Goal: Task Accomplishment & Management: Use online tool/utility

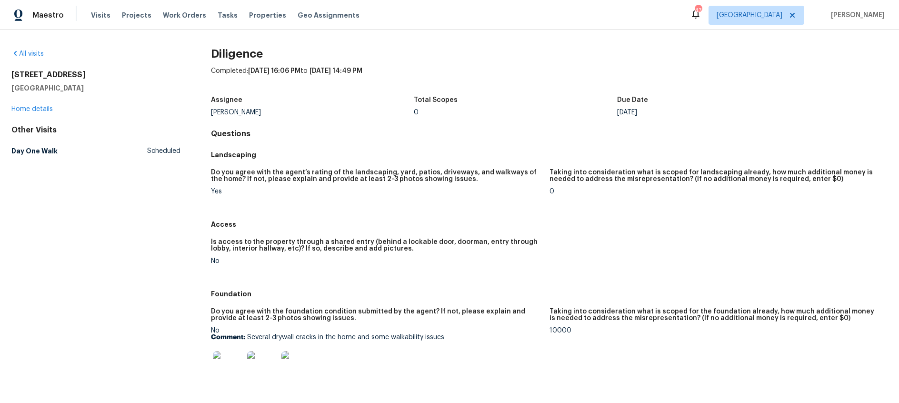
click at [393, 334] on p "Comment: Several drywall cracks in the home and some walkability issues" at bounding box center [376, 337] width 331 height 7
drag, startPoint x: 446, startPoint y: 339, endPoint x: 248, endPoint y: 338, distance: 197.6
click at [248, 338] on p "Comment: Several drywall cracks in the home and some walkability issues" at bounding box center [376, 337] width 331 height 7
copy p "Several drywall cracks in the home and some walkability issues"
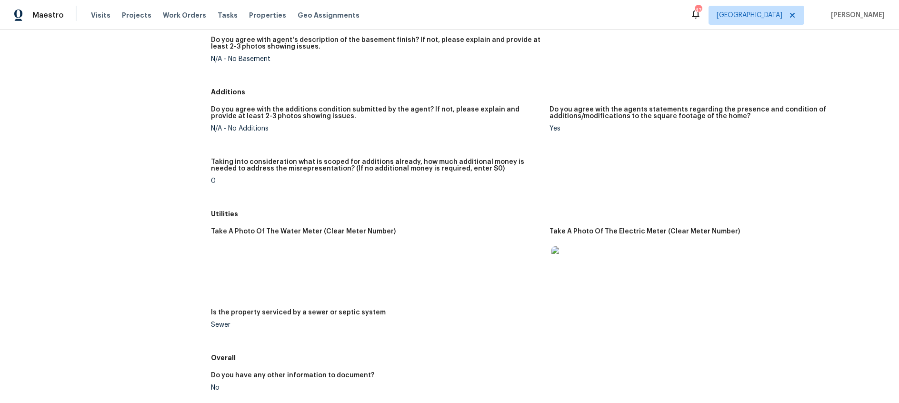
scroll to position [1170, 0]
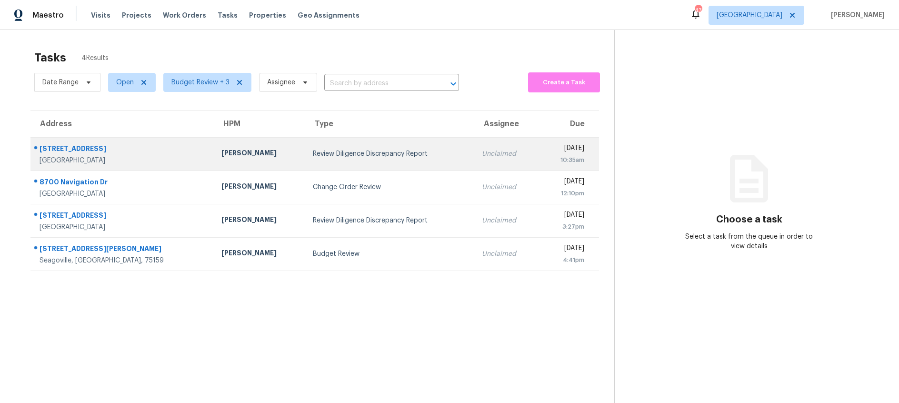
click at [262, 159] on td "Todd Jorgenson" at bounding box center [259, 153] width 91 height 33
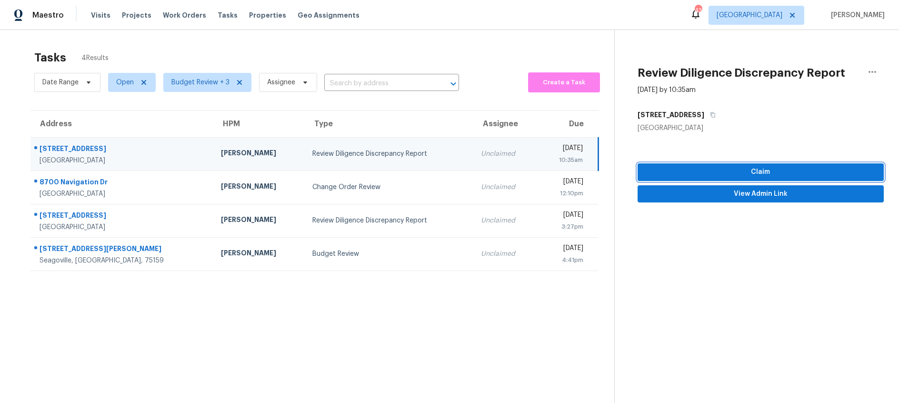
click at [727, 169] on span "Claim" at bounding box center [760, 172] width 231 height 12
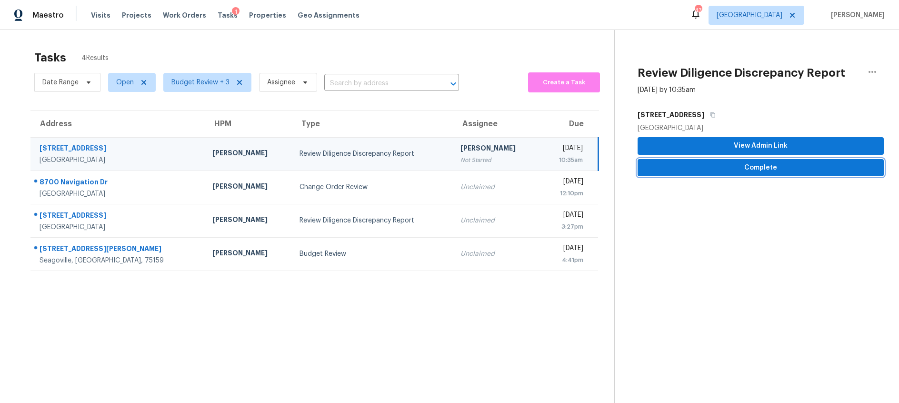
click at [717, 170] on span "Complete" at bounding box center [760, 168] width 231 height 12
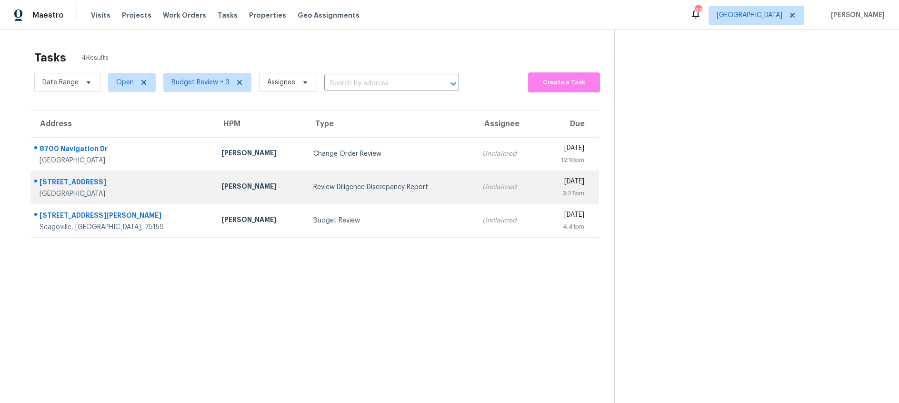
click at [391, 182] on div "Review Diligence Discrepancy Report" at bounding box center [390, 187] width 154 height 10
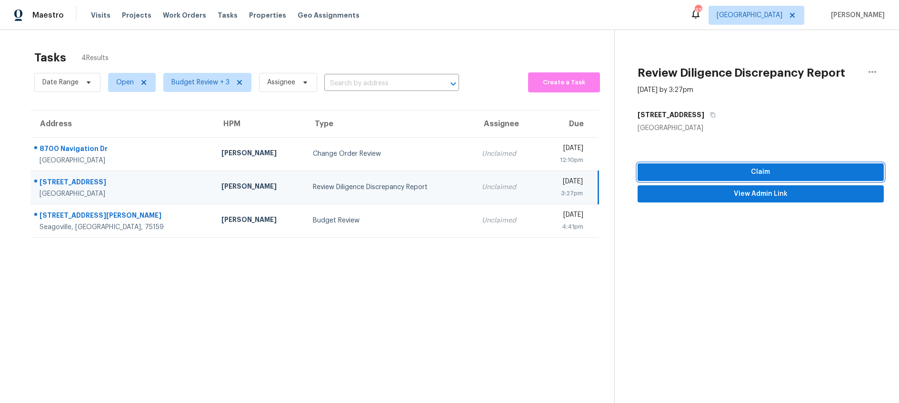
click at [778, 174] on span "Claim" at bounding box center [760, 172] width 231 height 12
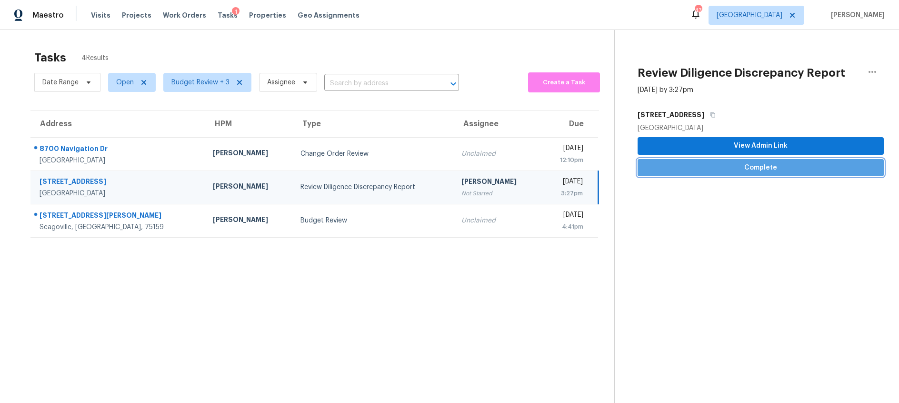
click at [712, 170] on span "Complete" at bounding box center [760, 168] width 231 height 12
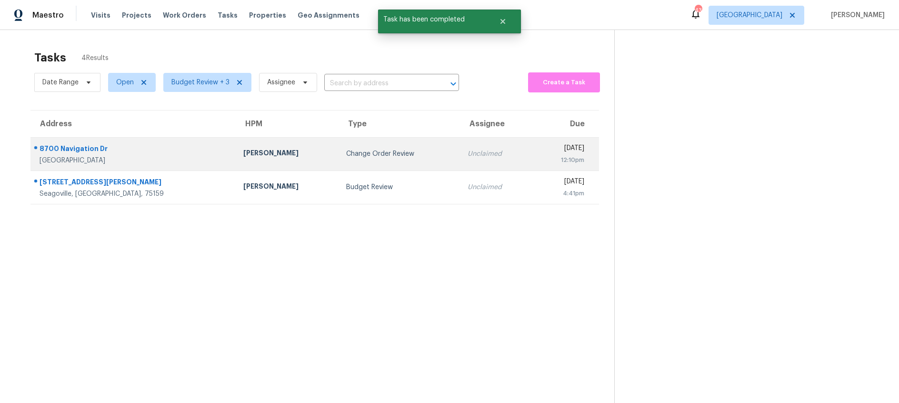
click at [346, 149] on div "Change Order Review" at bounding box center [399, 154] width 106 height 10
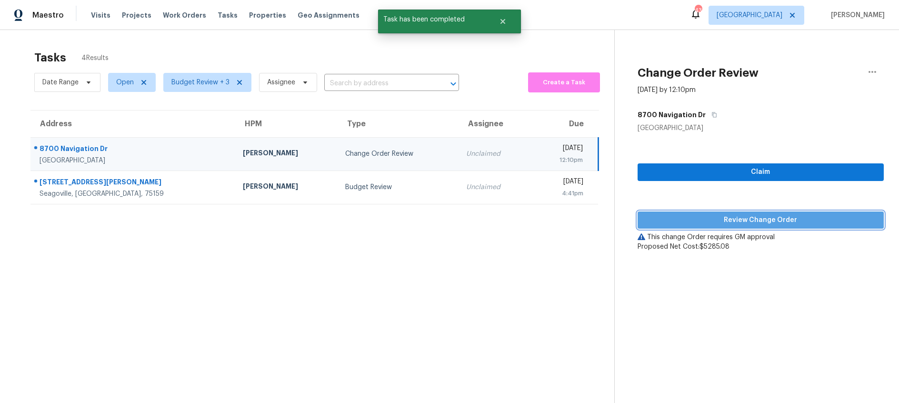
click at [723, 216] on span "Review Change Order" at bounding box center [760, 220] width 231 height 12
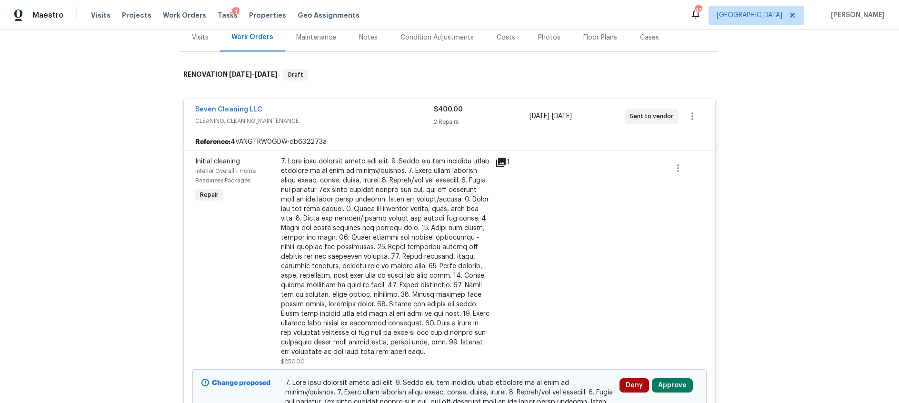
scroll to position [344, 0]
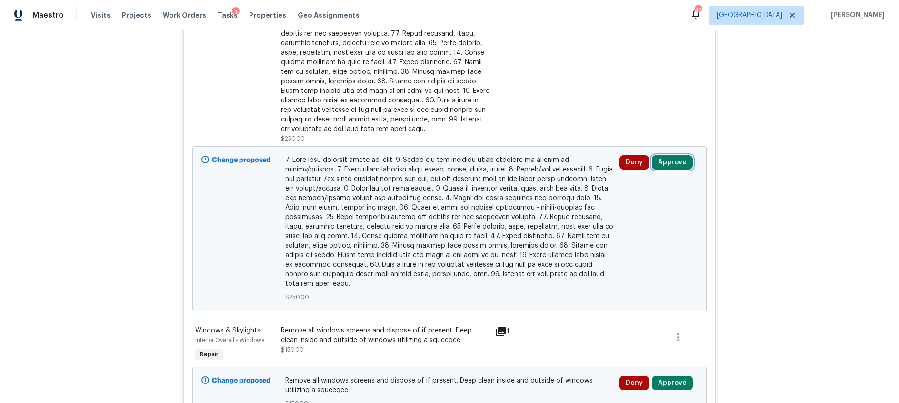
click at [673, 163] on button "Approve" at bounding box center [672, 162] width 41 height 14
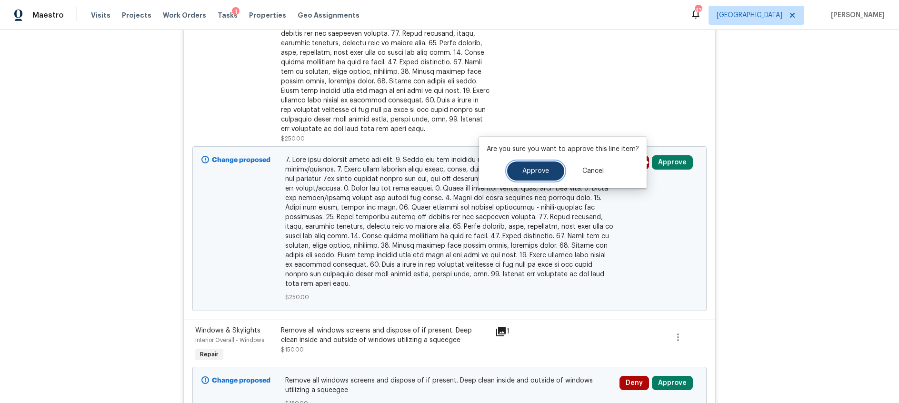
click at [535, 171] on span "Approve" at bounding box center [535, 171] width 27 height 7
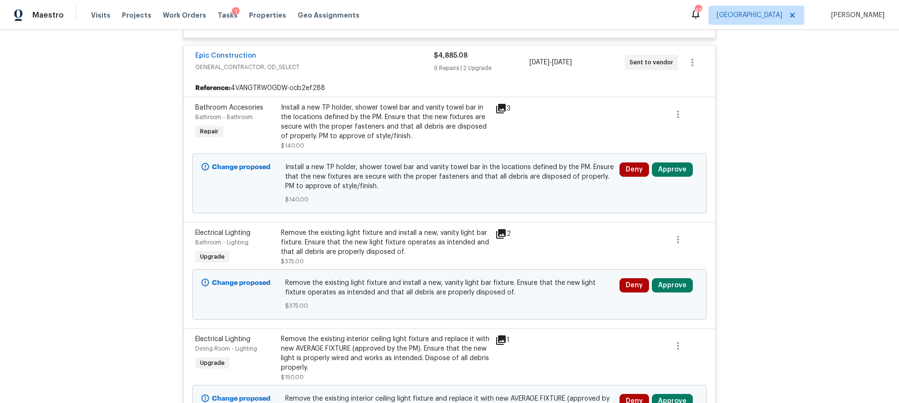
scroll to position [748, 0]
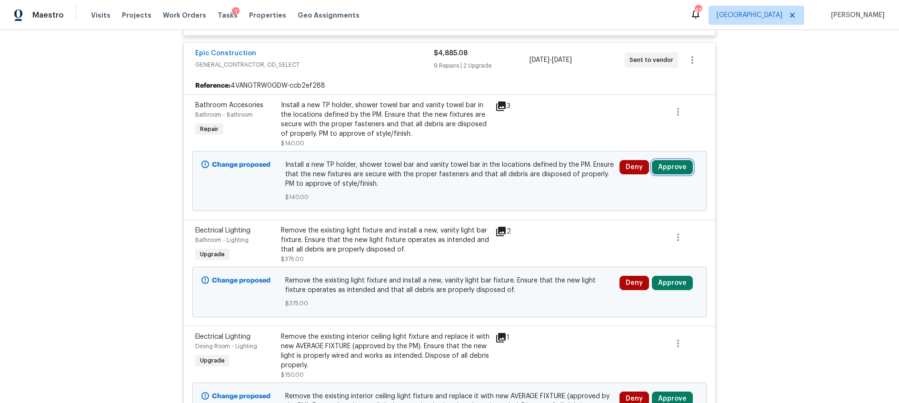
click at [679, 169] on button "Approve" at bounding box center [672, 167] width 41 height 14
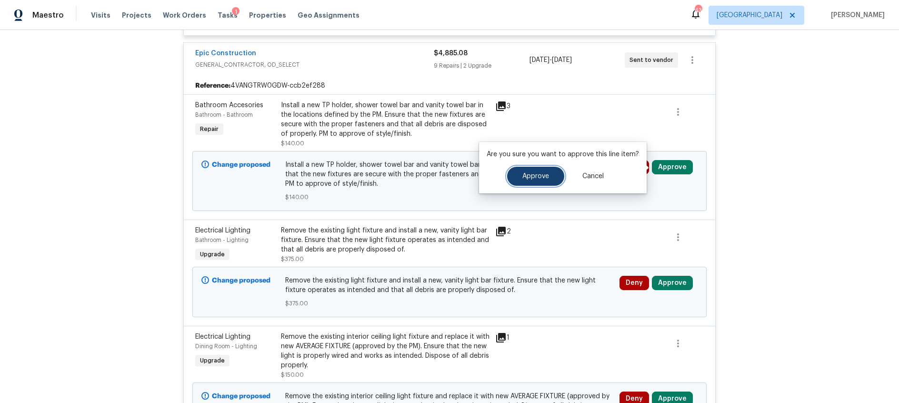
click at [523, 177] on span "Approve" at bounding box center [535, 176] width 27 height 7
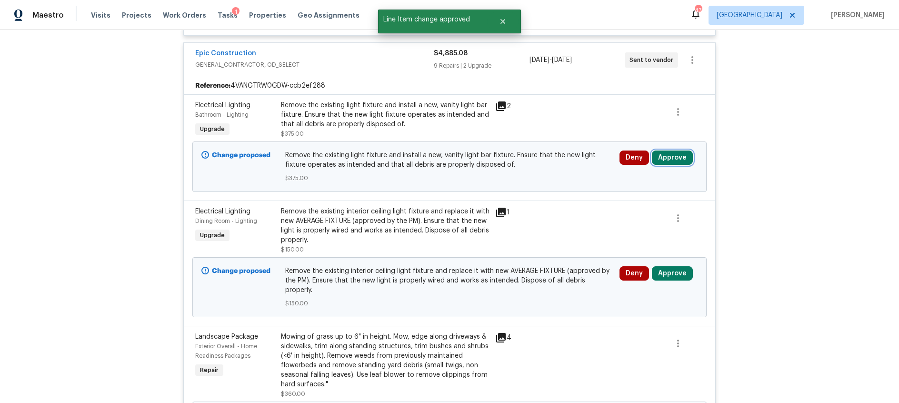
click at [667, 159] on button "Approve" at bounding box center [672, 157] width 41 height 14
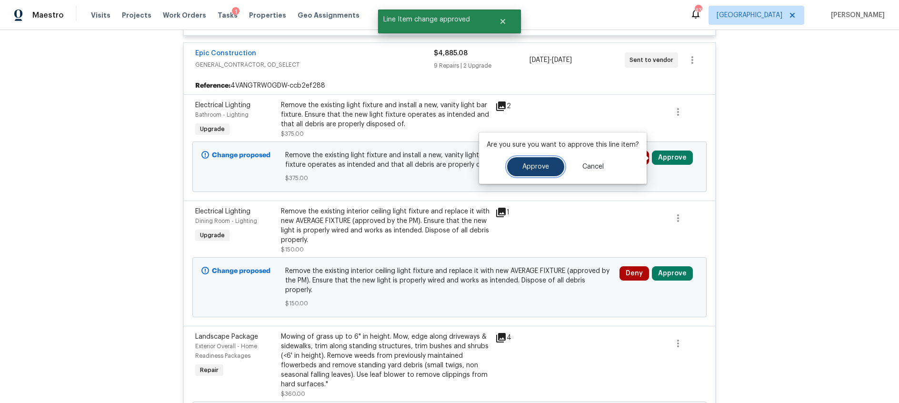
click at [548, 171] on button "Approve" at bounding box center [535, 166] width 57 height 19
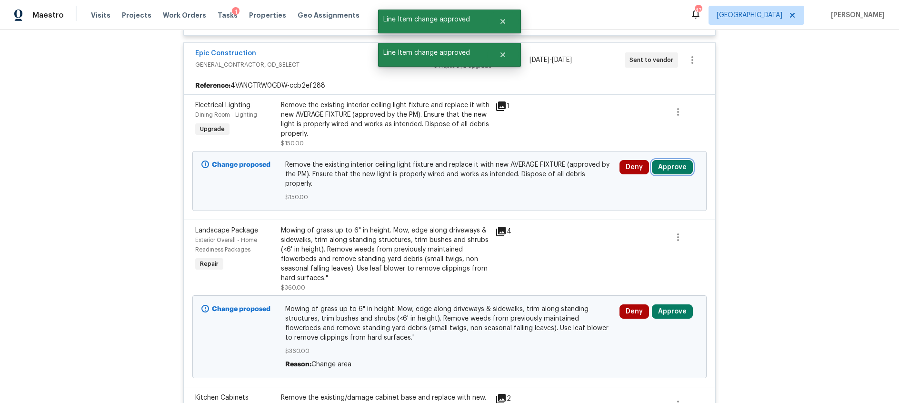
click at [682, 170] on button "Approve" at bounding box center [672, 167] width 41 height 14
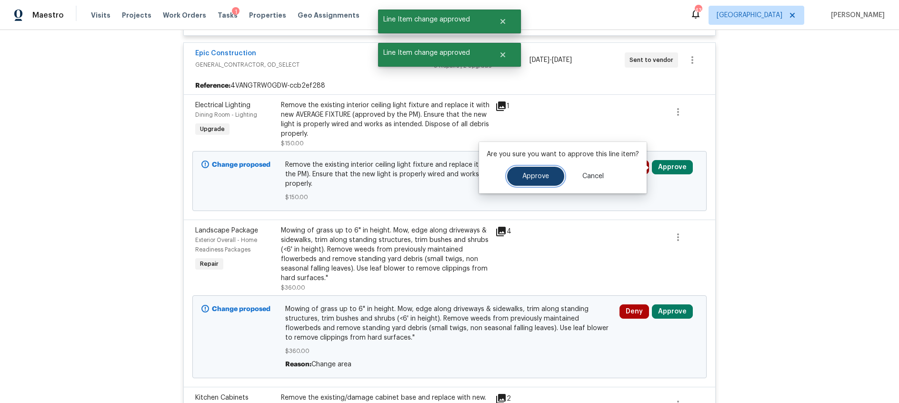
click at [536, 176] on span "Approve" at bounding box center [535, 176] width 27 height 7
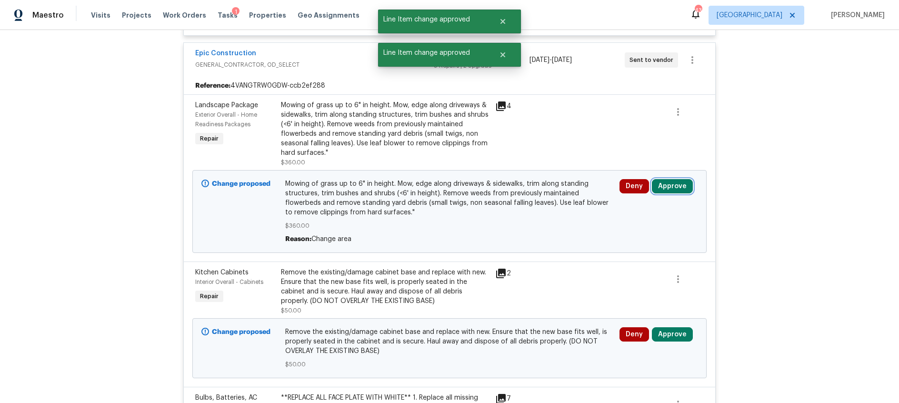
click at [674, 189] on button "Approve" at bounding box center [672, 186] width 41 height 14
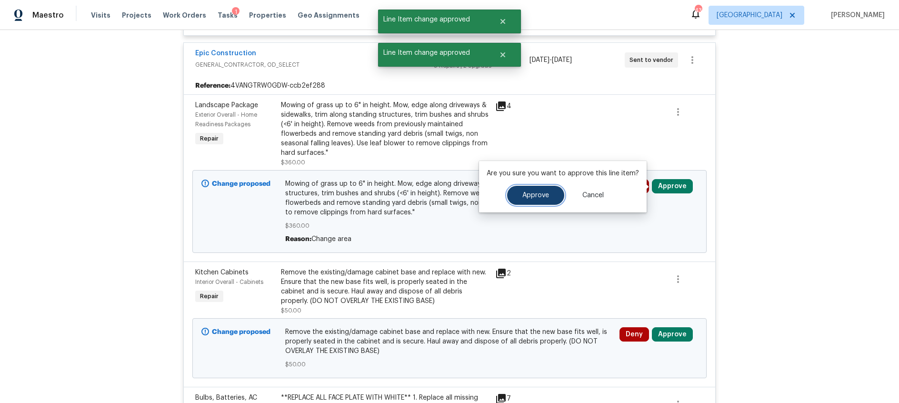
click at [511, 192] on button "Approve" at bounding box center [535, 195] width 57 height 19
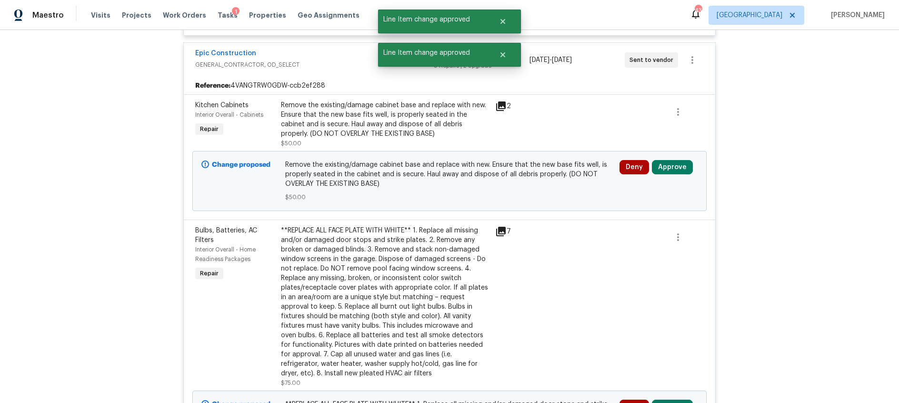
click at [677, 159] on div "Deny Approve" at bounding box center [659, 181] width 84 height 48
drag, startPoint x: 673, startPoint y: 170, endPoint x: 651, endPoint y: 169, distance: 22.4
click at [671, 170] on button "Approve" at bounding box center [672, 167] width 41 height 14
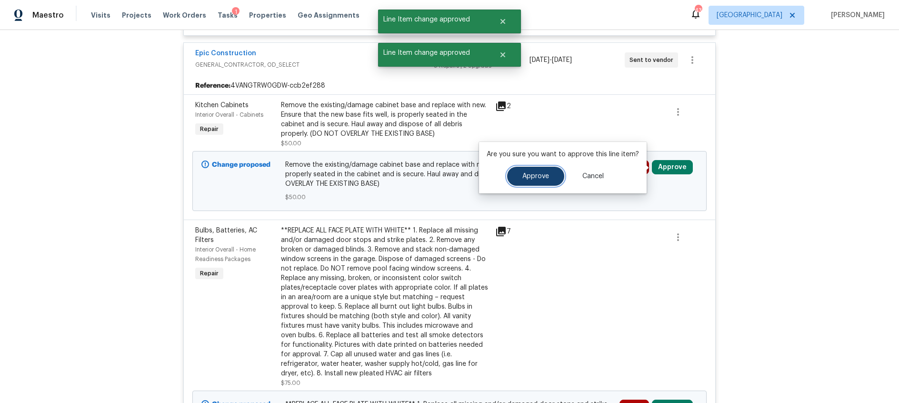
click at [513, 183] on button "Approve" at bounding box center [535, 176] width 57 height 19
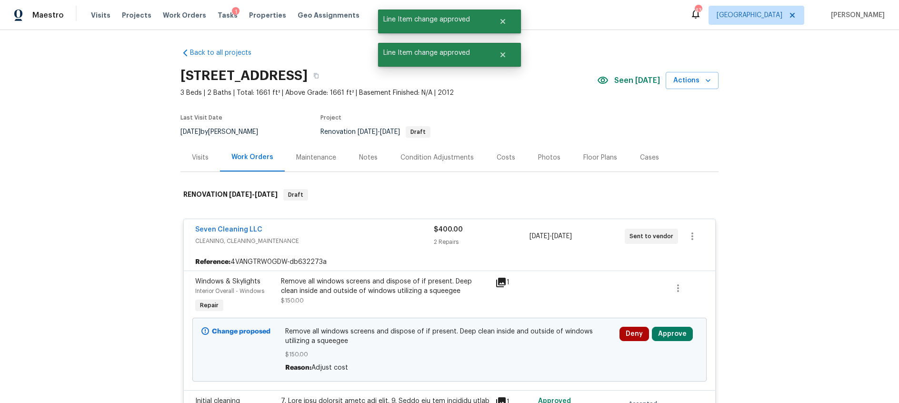
scroll to position [0, 0]
click at [497, 159] on div "Costs" at bounding box center [506, 159] width 19 height 10
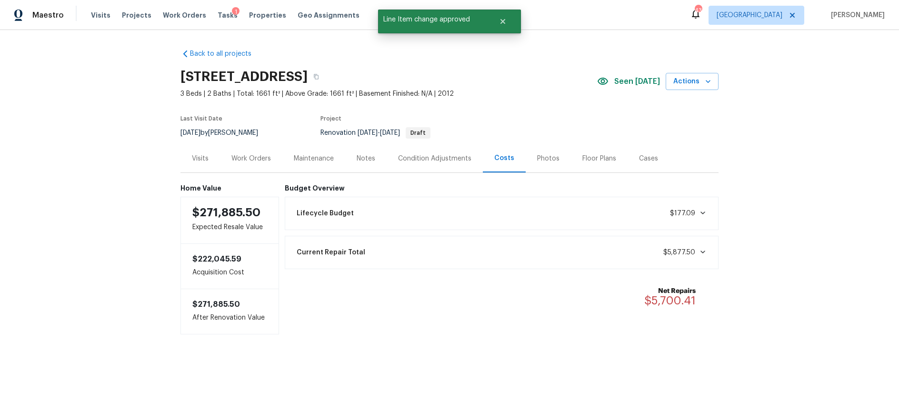
click at [702, 213] on icon at bounding box center [703, 212] width 5 height 3
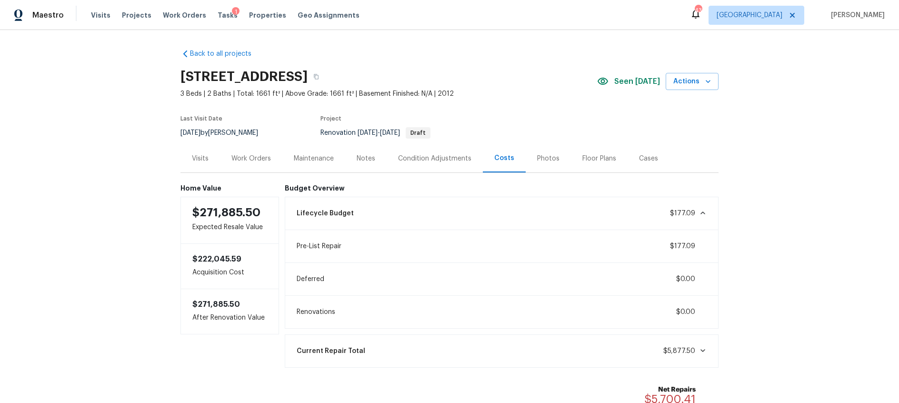
click at [702, 213] on icon at bounding box center [703, 212] width 5 height 3
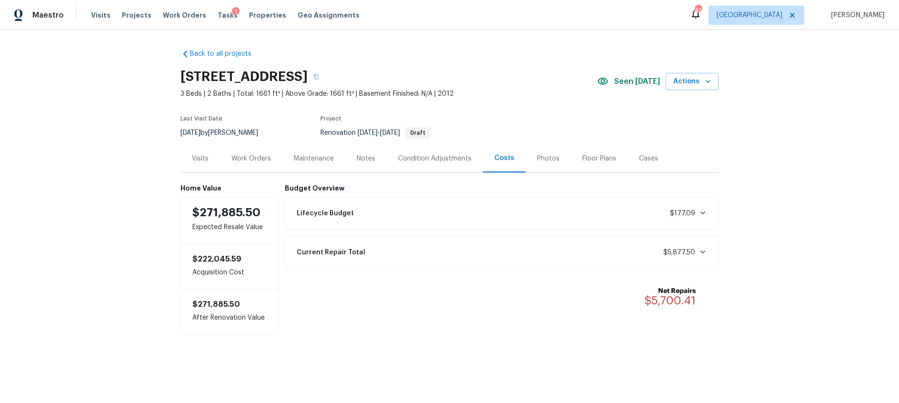
click at [704, 252] on icon at bounding box center [703, 252] width 8 height 8
click at [704, 252] on icon at bounding box center [703, 251] width 5 height 3
drag, startPoint x: 252, startPoint y: 157, endPoint x: 295, endPoint y: 161, distance: 43.0
click at [252, 157] on div "Work Orders" at bounding box center [251, 159] width 40 height 10
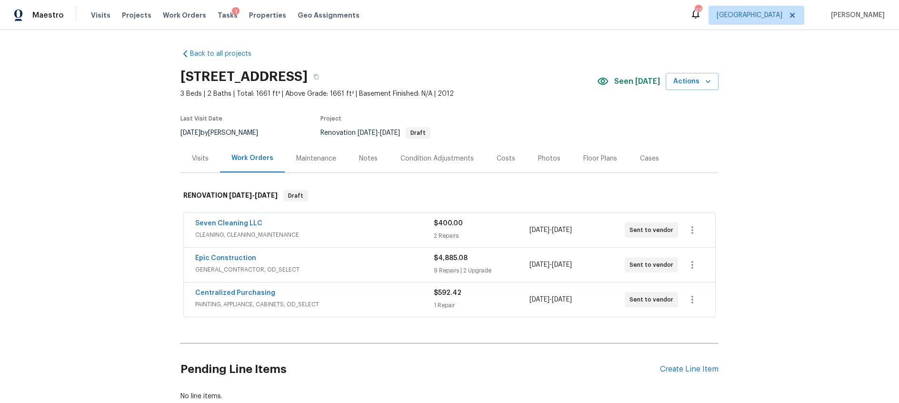
click at [393, 266] on span "GENERAL_CONTRACTOR, OD_SELECT" at bounding box center [314, 270] width 239 height 10
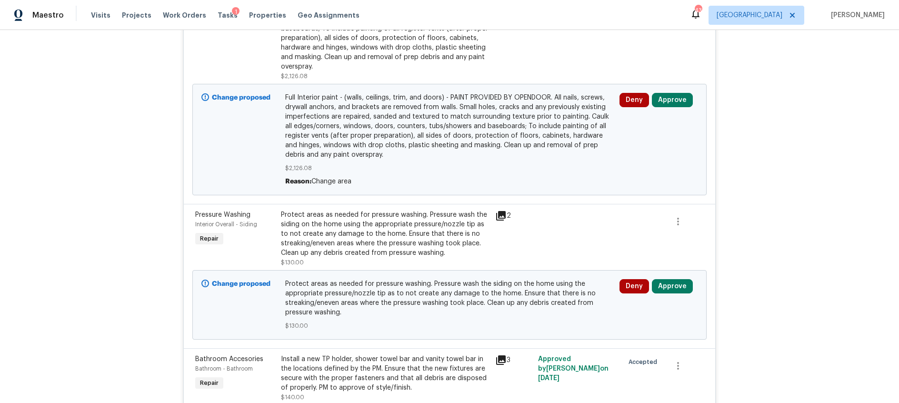
scroll to position [961, 0]
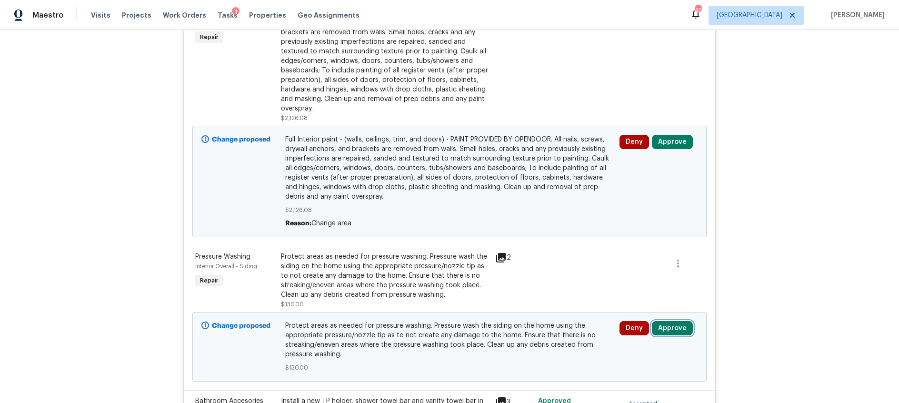
click at [674, 327] on button "Approve" at bounding box center [672, 328] width 41 height 14
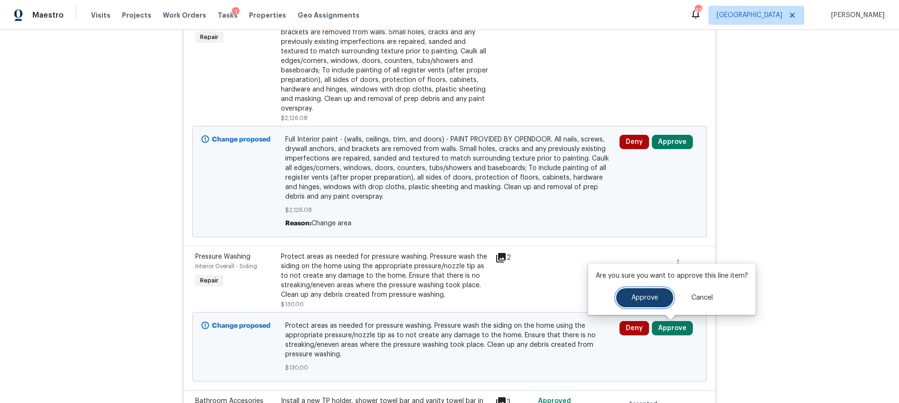
click at [636, 295] on span "Approve" at bounding box center [644, 297] width 27 height 7
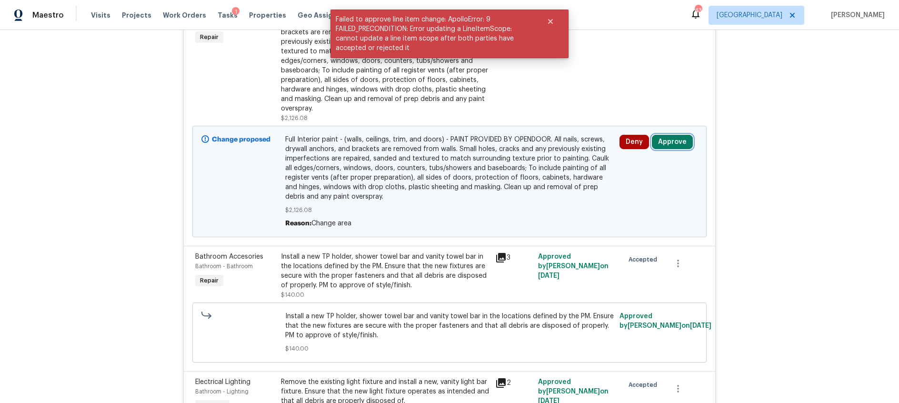
click at [675, 147] on button "Approve" at bounding box center [672, 142] width 41 height 14
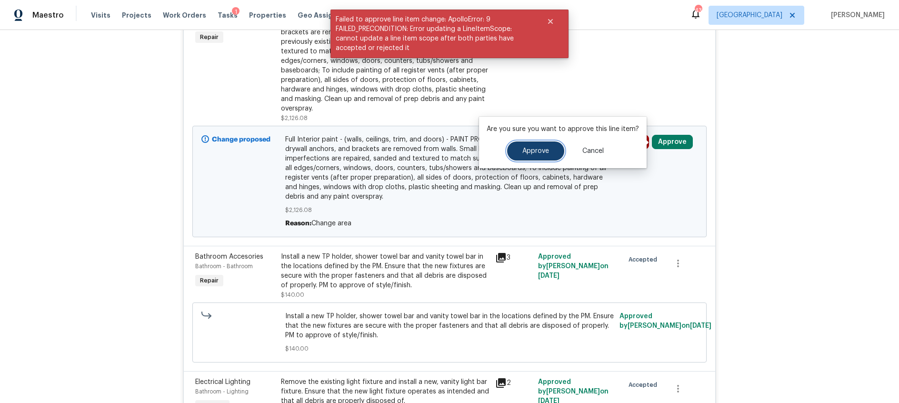
click at [542, 153] on span "Approve" at bounding box center [535, 151] width 27 height 7
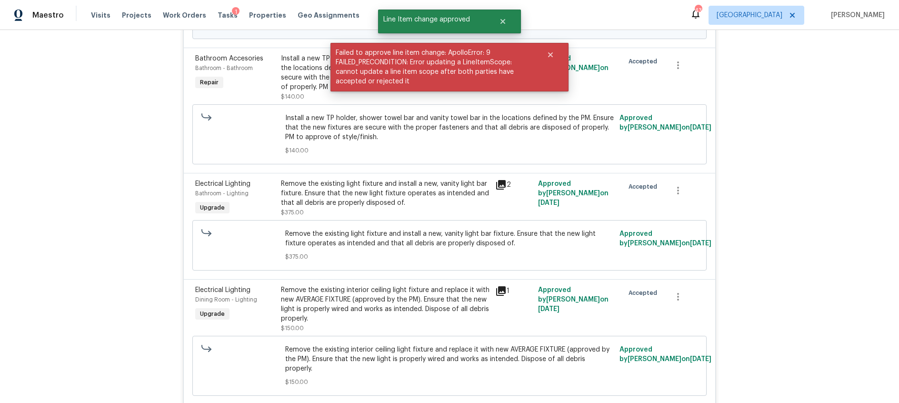
scroll to position [688, 0]
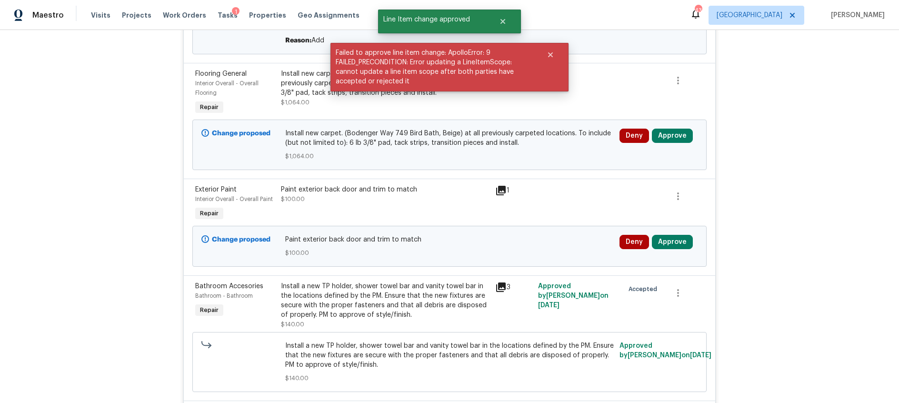
click at [676, 250] on div "Deny Approve" at bounding box center [659, 246] width 84 height 29
click at [676, 243] on button "Approve" at bounding box center [672, 242] width 41 height 14
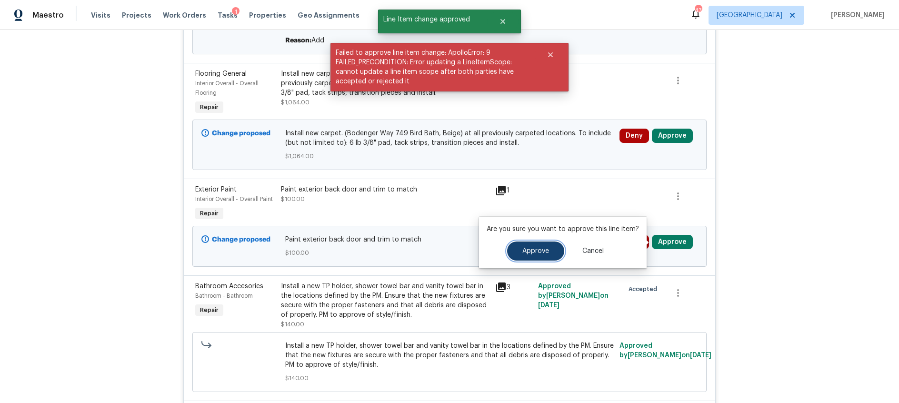
click at [536, 244] on button "Approve" at bounding box center [535, 250] width 57 height 19
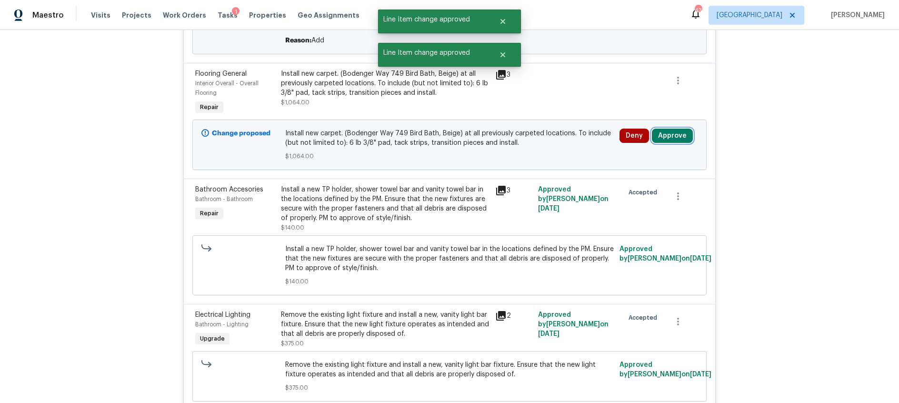
click at [670, 136] on button "Approve" at bounding box center [672, 136] width 41 height 14
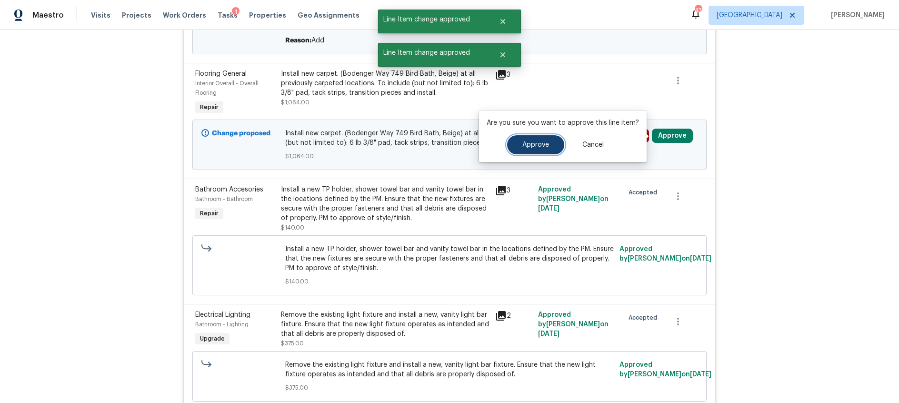
click at [531, 146] on span "Approve" at bounding box center [535, 144] width 27 height 7
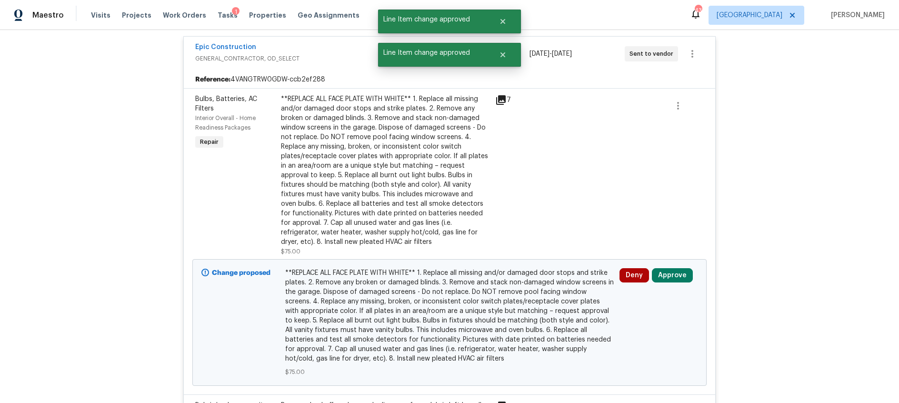
scroll to position [232, 0]
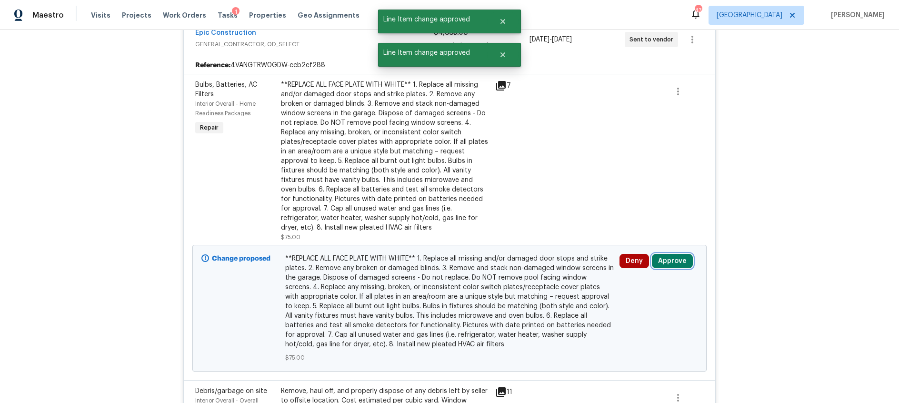
drag, startPoint x: 671, startPoint y: 260, endPoint x: 652, endPoint y: 260, distance: 18.6
click at [671, 260] on button "Approve" at bounding box center [672, 261] width 41 height 14
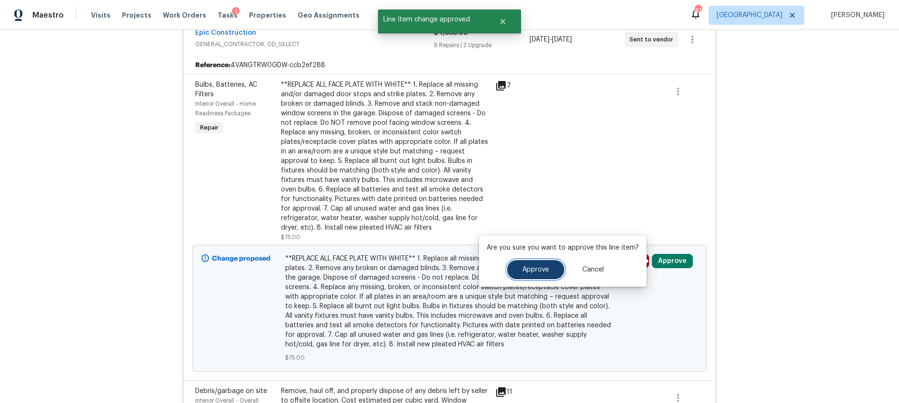
click at [531, 270] on span "Approve" at bounding box center [535, 269] width 27 height 7
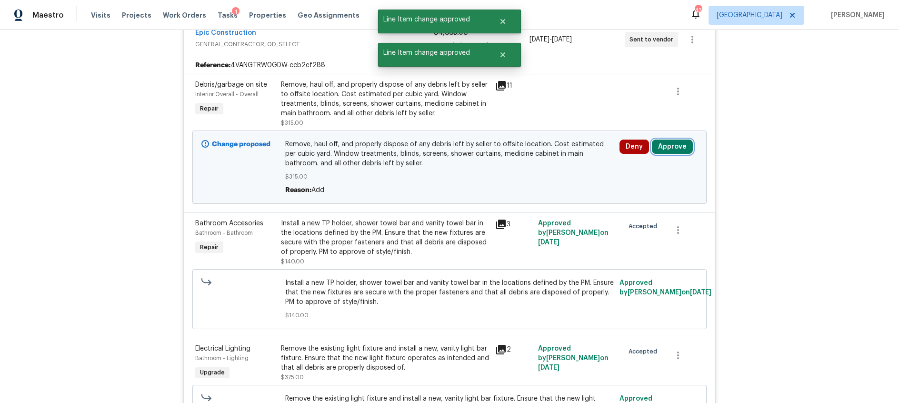
click at [670, 145] on button "Approve" at bounding box center [672, 147] width 41 height 14
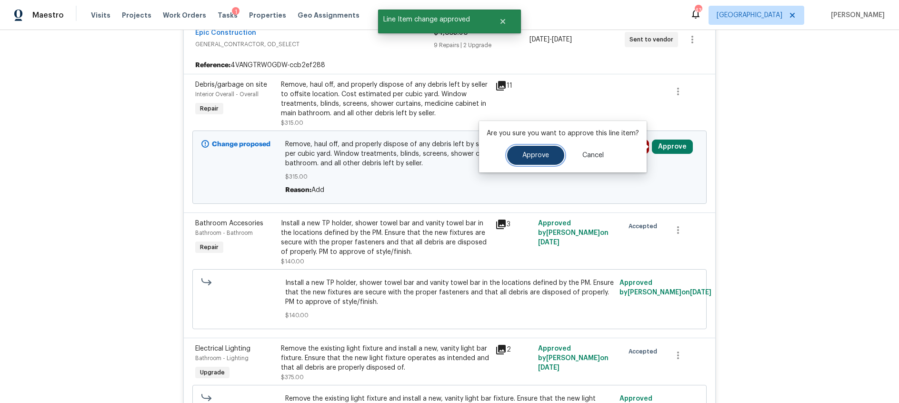
click at [552, 159] on button "Approve" at bounding box center [535, 155] width 57 height 19
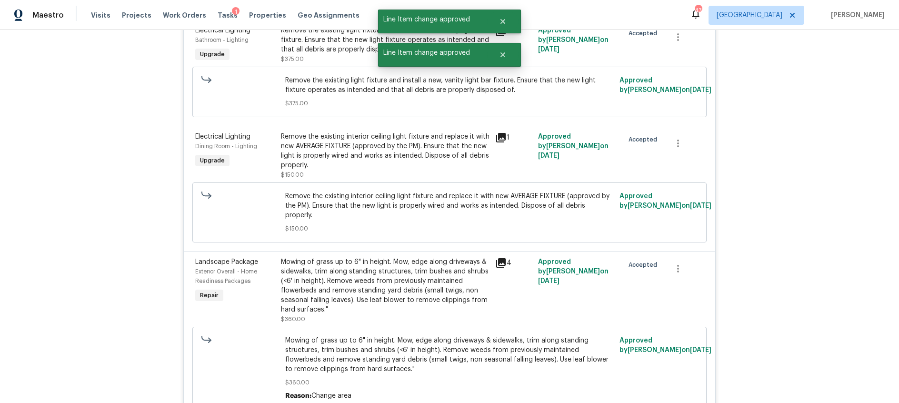
scroll to position [0, 0]
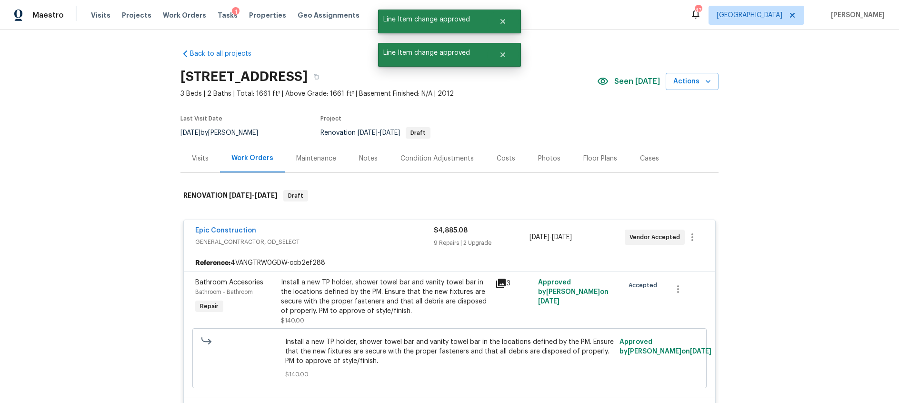
click at [443, 157] on div "Condition Adjustments" at bounding box center [437, 159] width 73 height 10
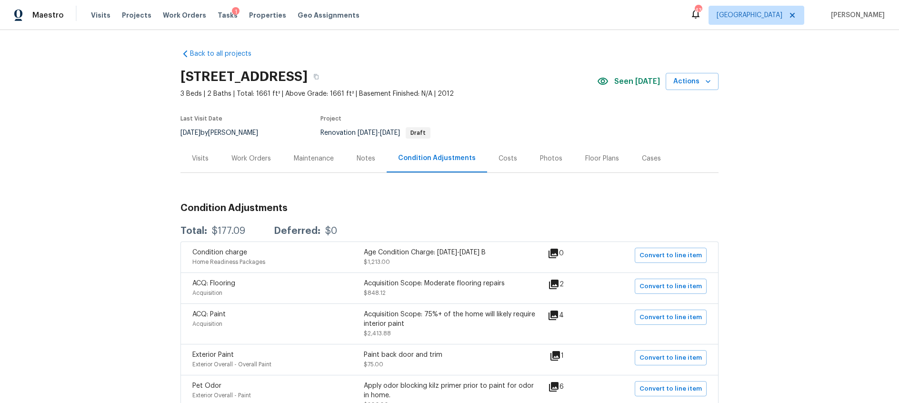
click at [256, 160] on div "Work Orders" at bounding box center [251, 159] width 40 height 10
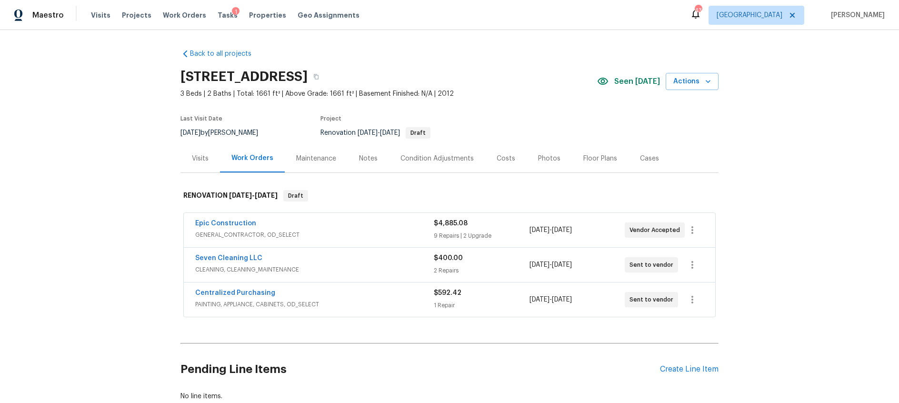
click at [379, 254] on div "Seven Cleaning LLC" at bounding box center [314, 258] width 239 height 11
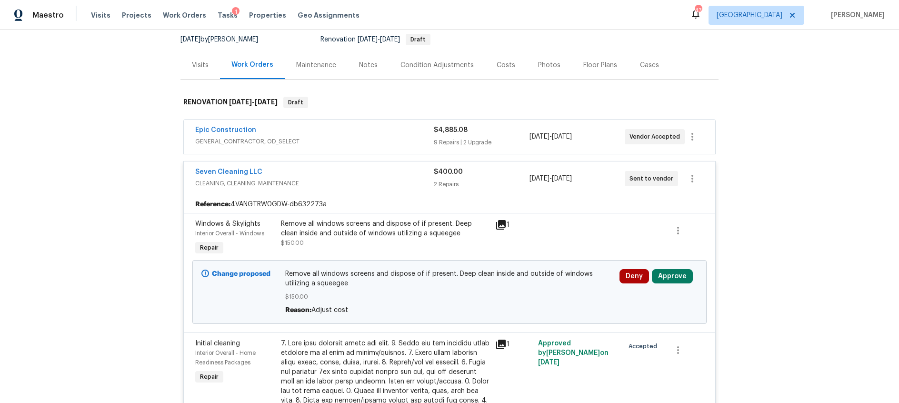
scroll to position [110, 0]
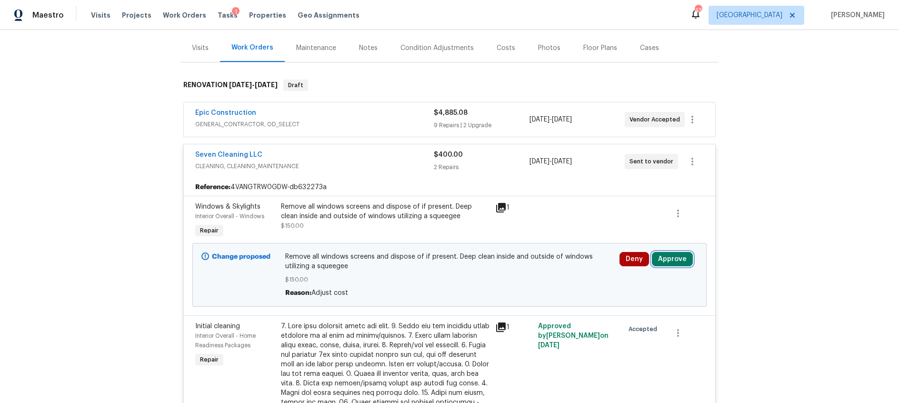
click at [680, 263] on button "Approve" at bounding box center [672, 259] width 41 height 14
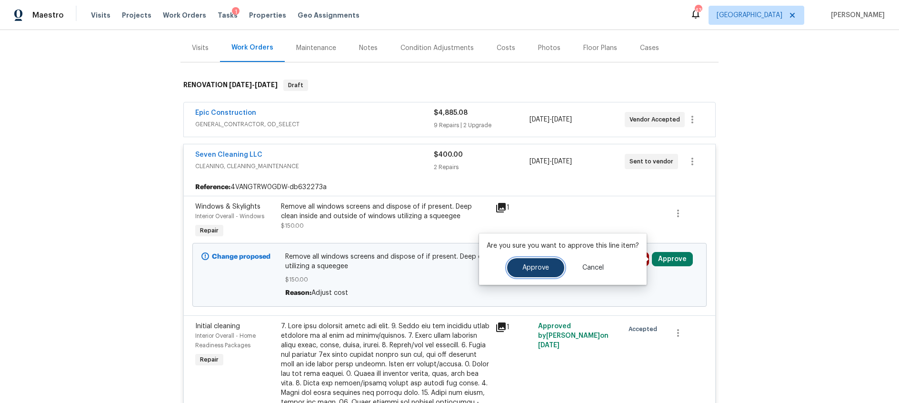
click at [510, 268] on button "Approve" at bounding box center [535, 267] width 57 height 19
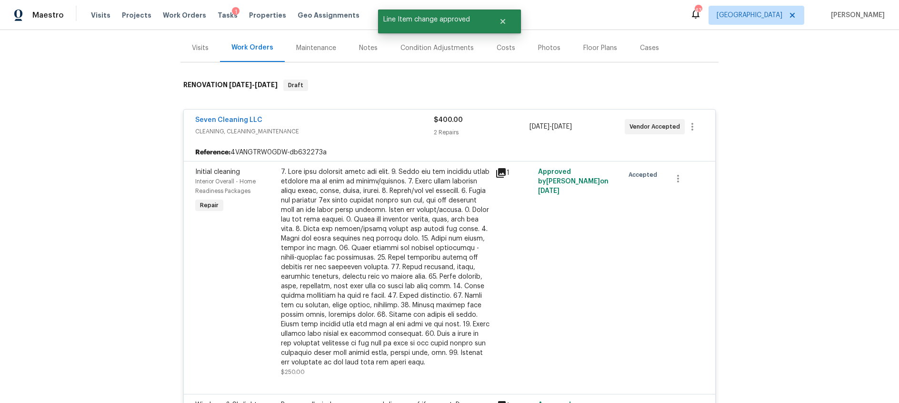
click at [385, 126] on div "Seven Cleaning LLC" at bounding box center [314, 120] width 239 height 11
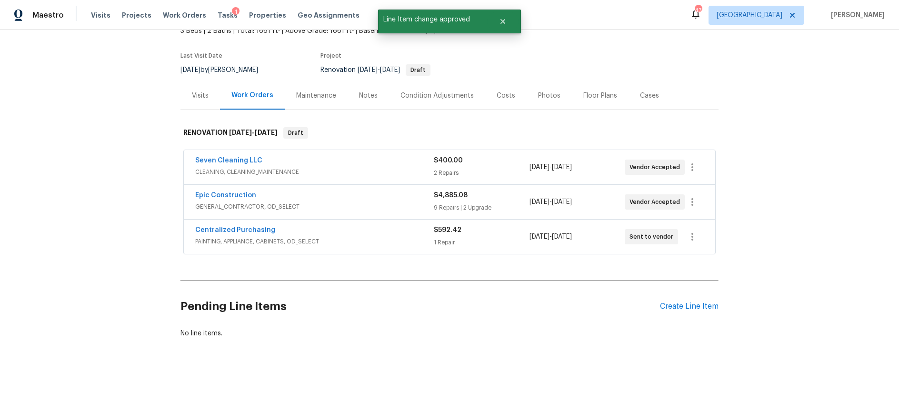
click at [389, 242] on span "PAINTING, APPLIANCE, CABINETS, OD_SELECT" at bounding box center [314, 242] width 239 height 10
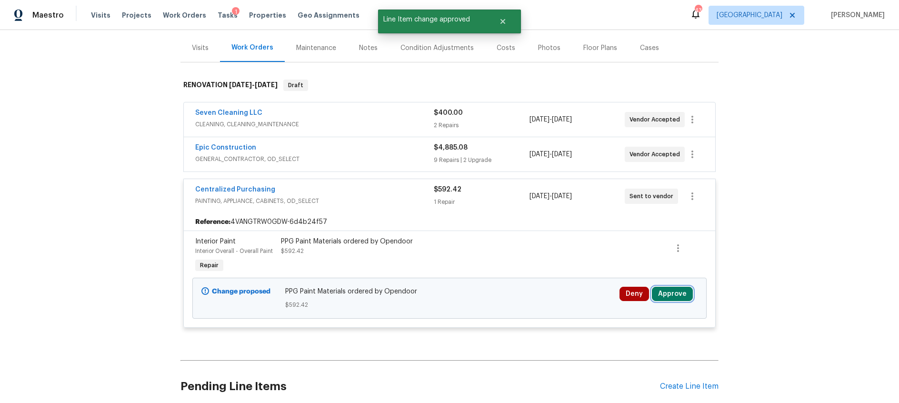
click at [665, 291] on button "Approve" at bounding box center [672, 294] width 41 height 14
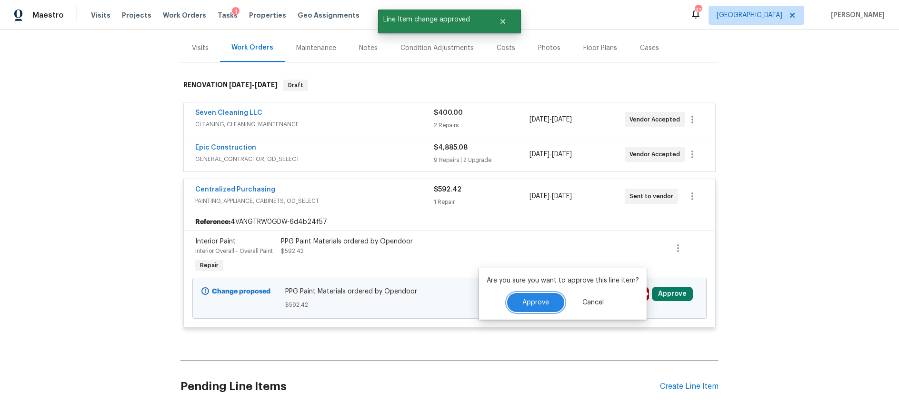
click at [532, 303] on span "Approve" at bounding box center [535, 302] width 27 height 7
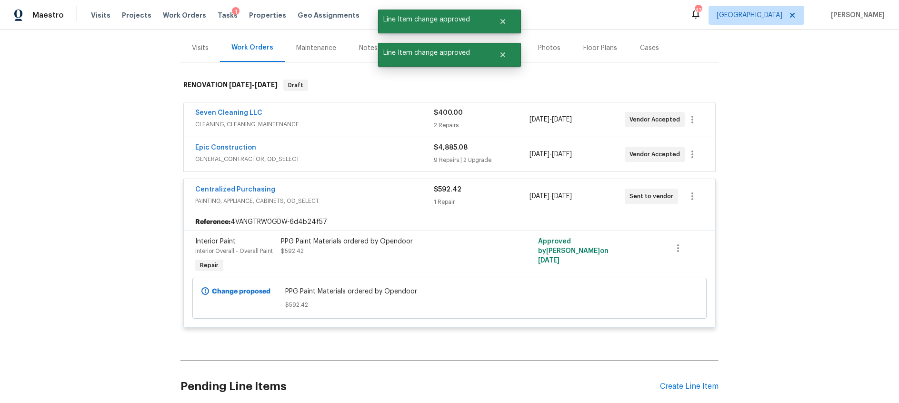
click at [364, 153] on div "Epic Construction" at bounding box center [314, 148] width 239 height 11
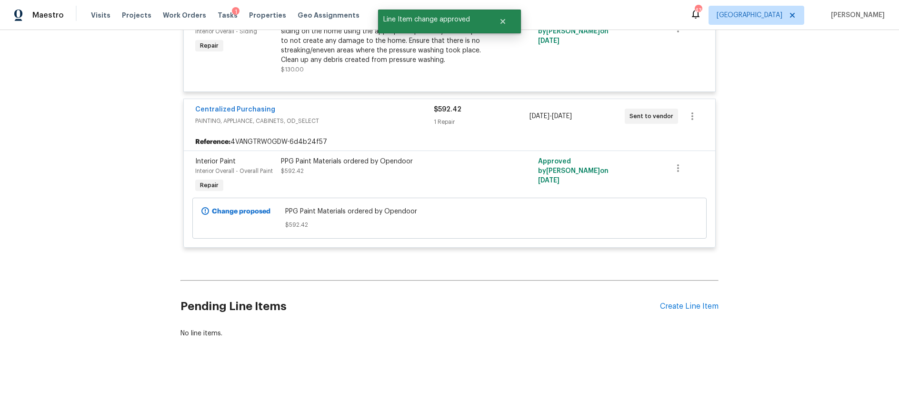
scroll to position [0, 0]
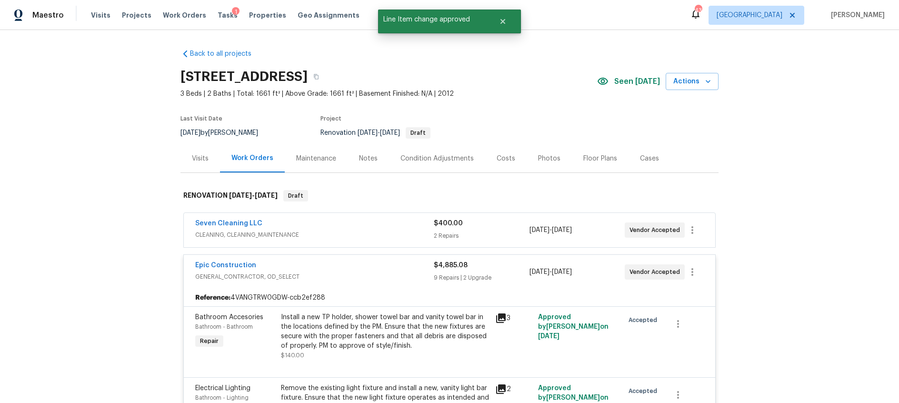
click at [397, 272] on span "GENERAL_CONTRACTOR, OD_SELECT" at bounding box center [314, 277] width 239 height 10
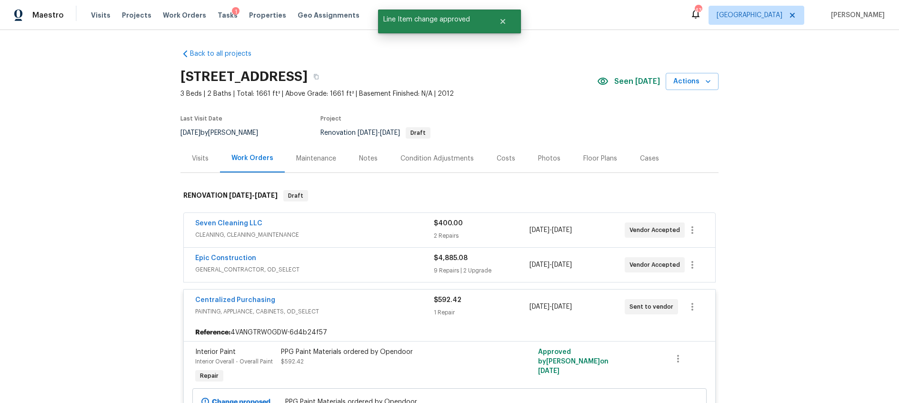
click at [402, 307] on span "PAINTING, APPLIANCE, CABINETS, OD_SELECT" at bounding box center [314, 312] width 239 height 10
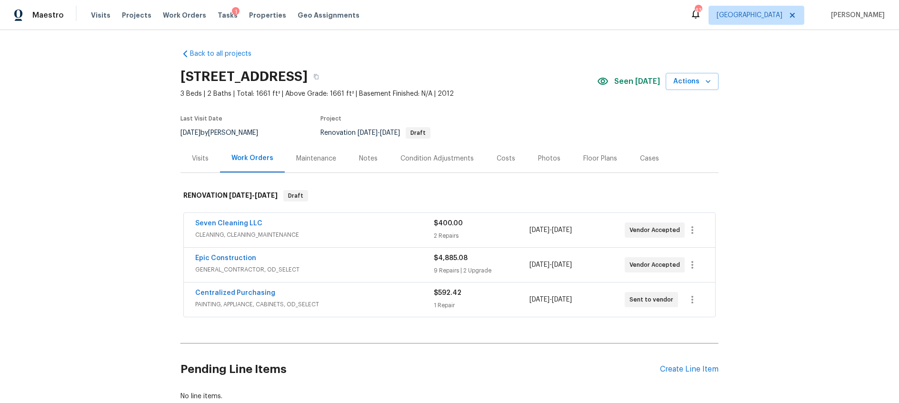
click at [497, 158] on div "Costs" at bounding box center [506, 159] width 19 height 10
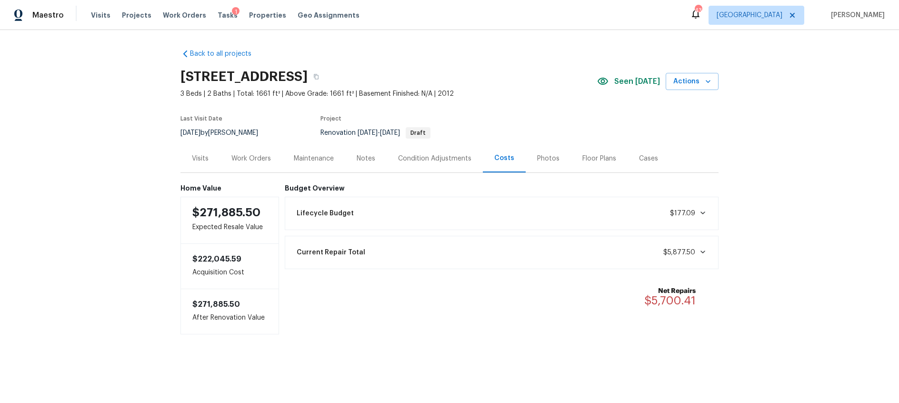
click at [701, 250] on icon at bounding box center [703, 252] width 8 height 8
click at [702, 212] on icon at bounding box center [703, 212] width 5 height 3
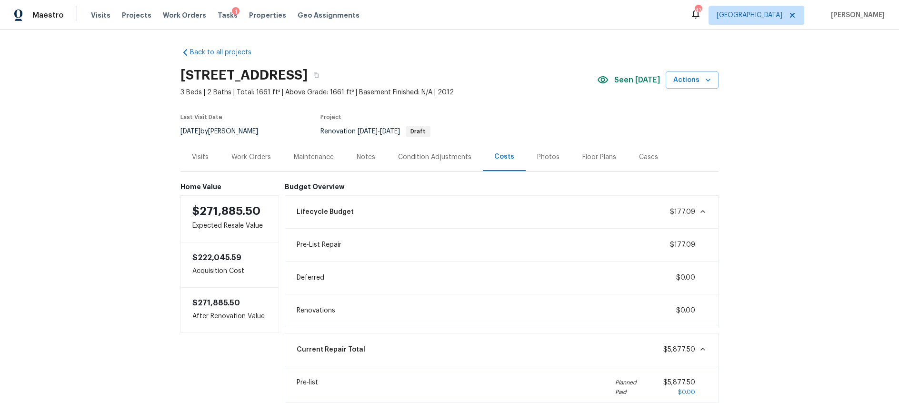
scroll to position [4, 0]
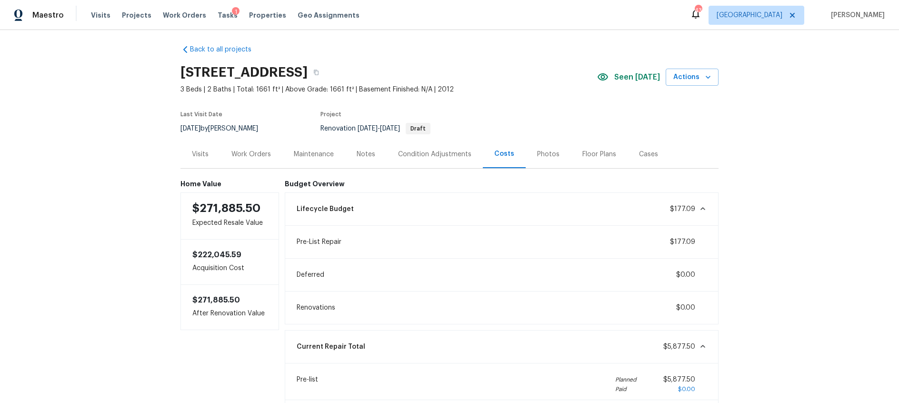
click at [458, 148] on div "Condition Adjustments" at bounding box center [435, 154] width 96 height 28
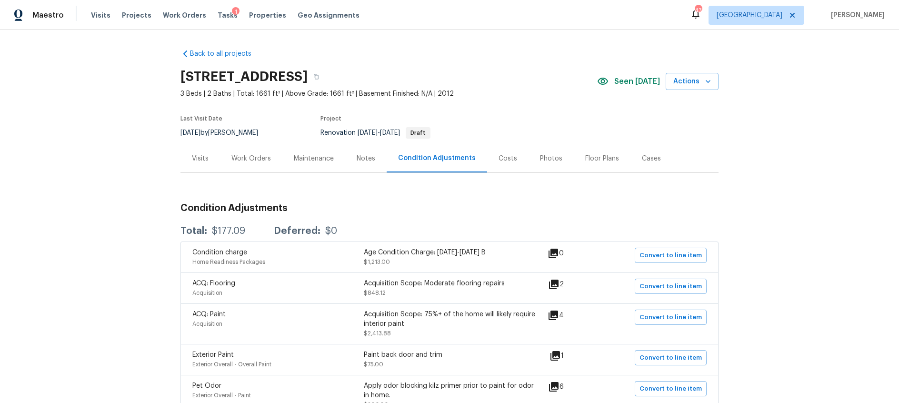
scroll to position [0, 0]
click at [319, 76] on icon "button" at bounding box center [316, 76] width 6 height 6
click at [501, 159] on div "Costs" at bounding box center [508, 158] width 19 height 10
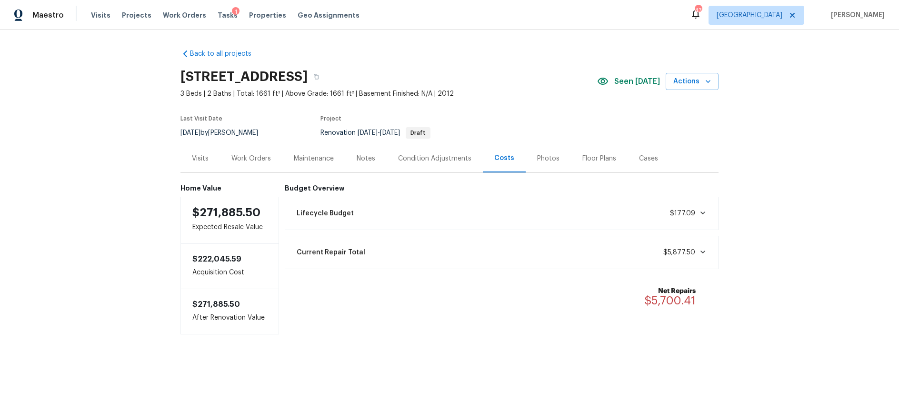
click at [703, 210] on icon at bounding box center [703, 213] width 8 height 8
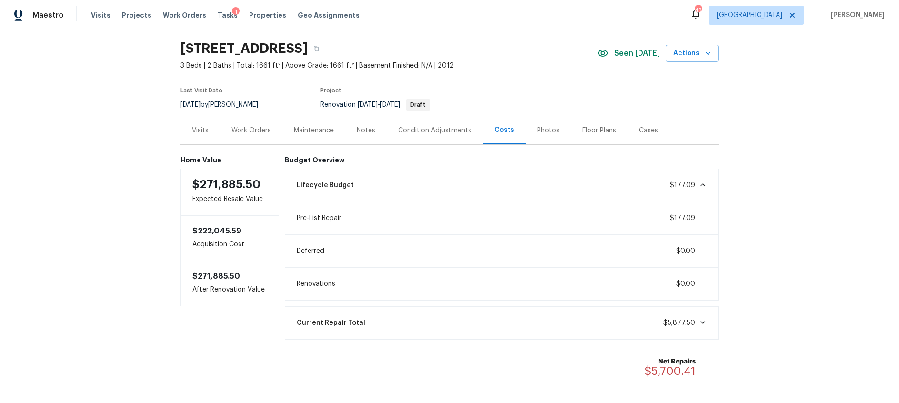
scroll to position [25, 0]
